Goal: Find specific page/section: Find specific page/section

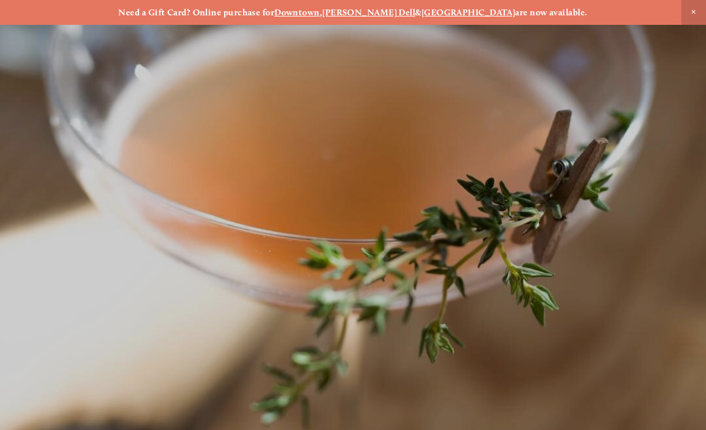
scroll to position [-6, 0]
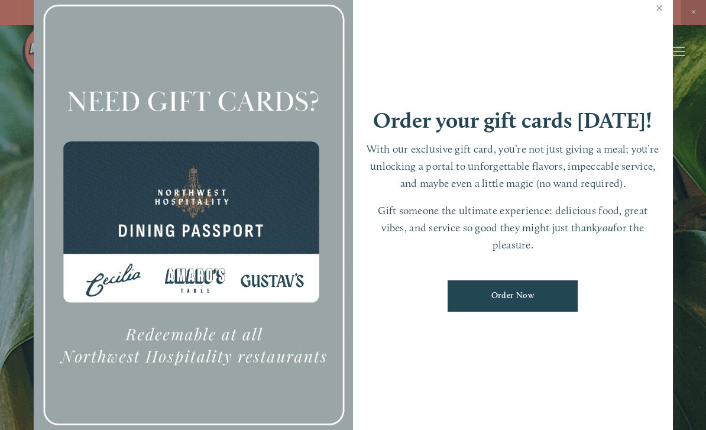
click at [665, 13] on link "Close" at bounding box center [659, 9] width 23 height 33
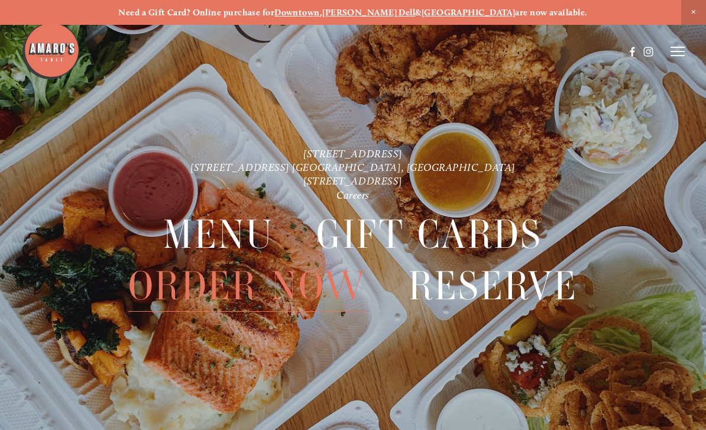
click at [242, 230] on span "Menu" at bounding box center [218, 234] width 111 height 51
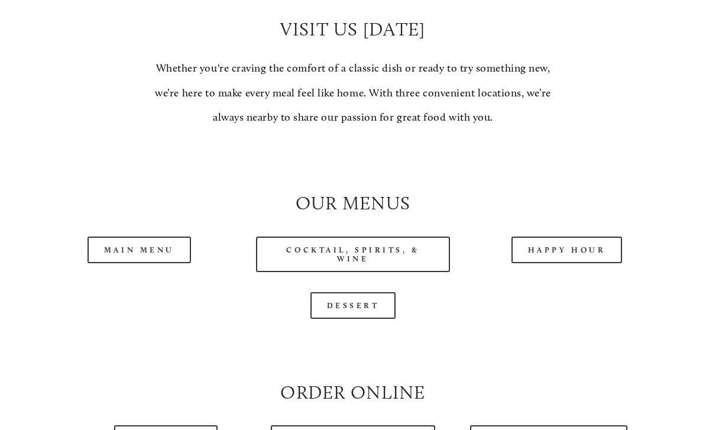
scroll to position [944, 0]
click at [166, 251] on link "Main Menu" at bounding box center [138, 249] width 103 height 27
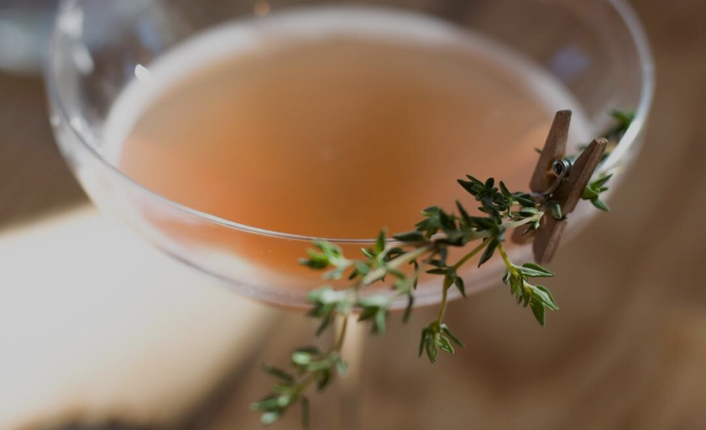
scroll to position [49, 0]
